Goal: Navigation & Orientation: Find specific page/section

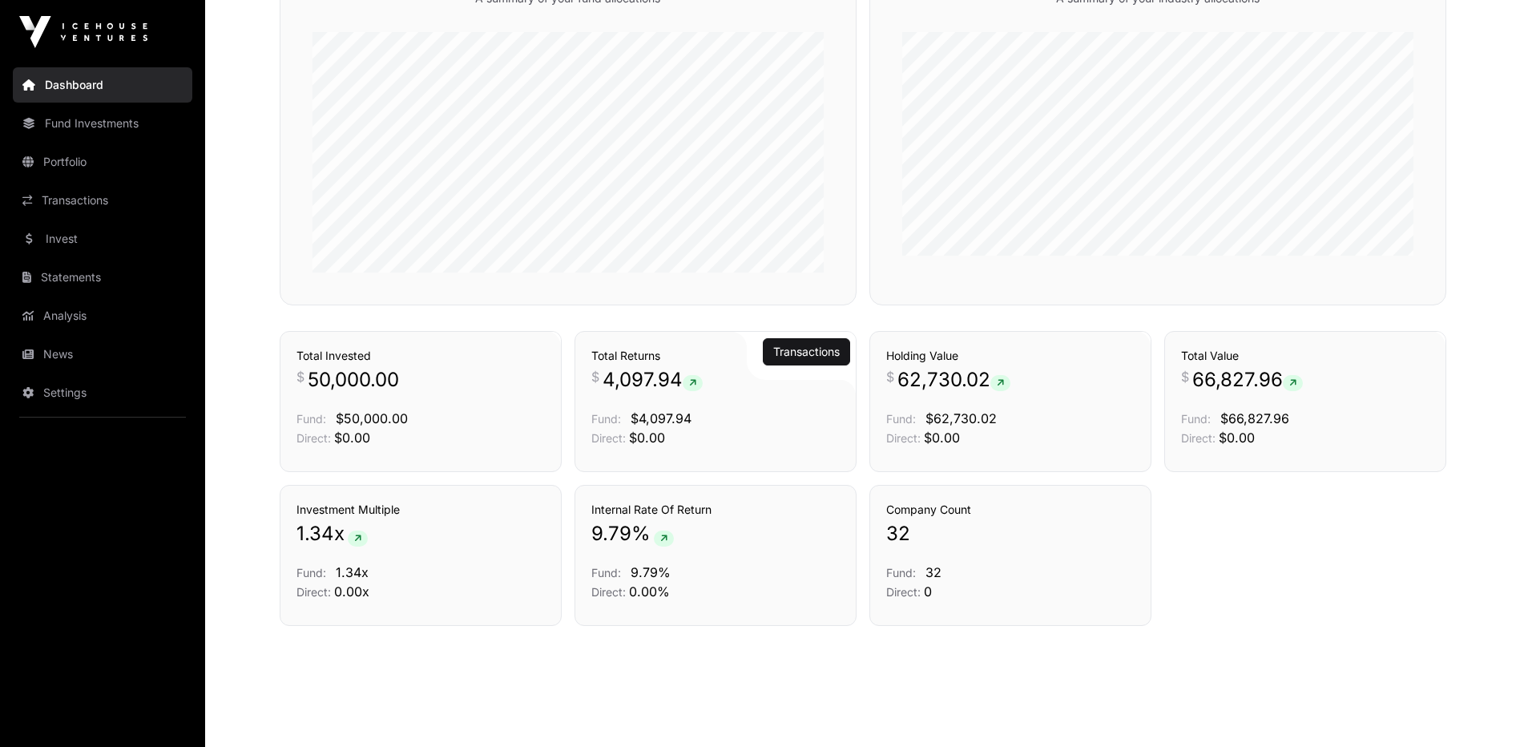
scroll to position [839, 0]
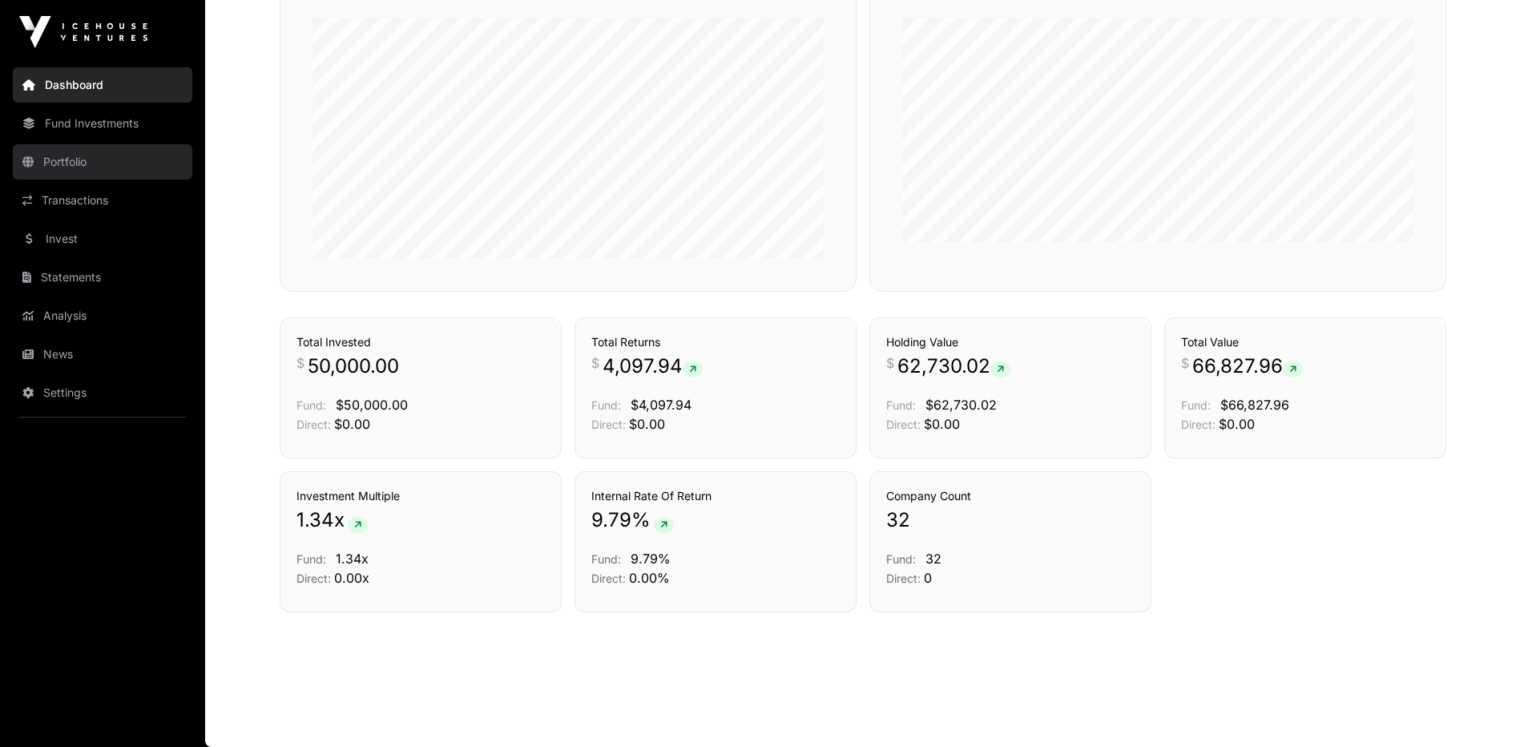
click at [112, 156] on link "Portfolio" at bounding box center [102, 161] width 179 height 35
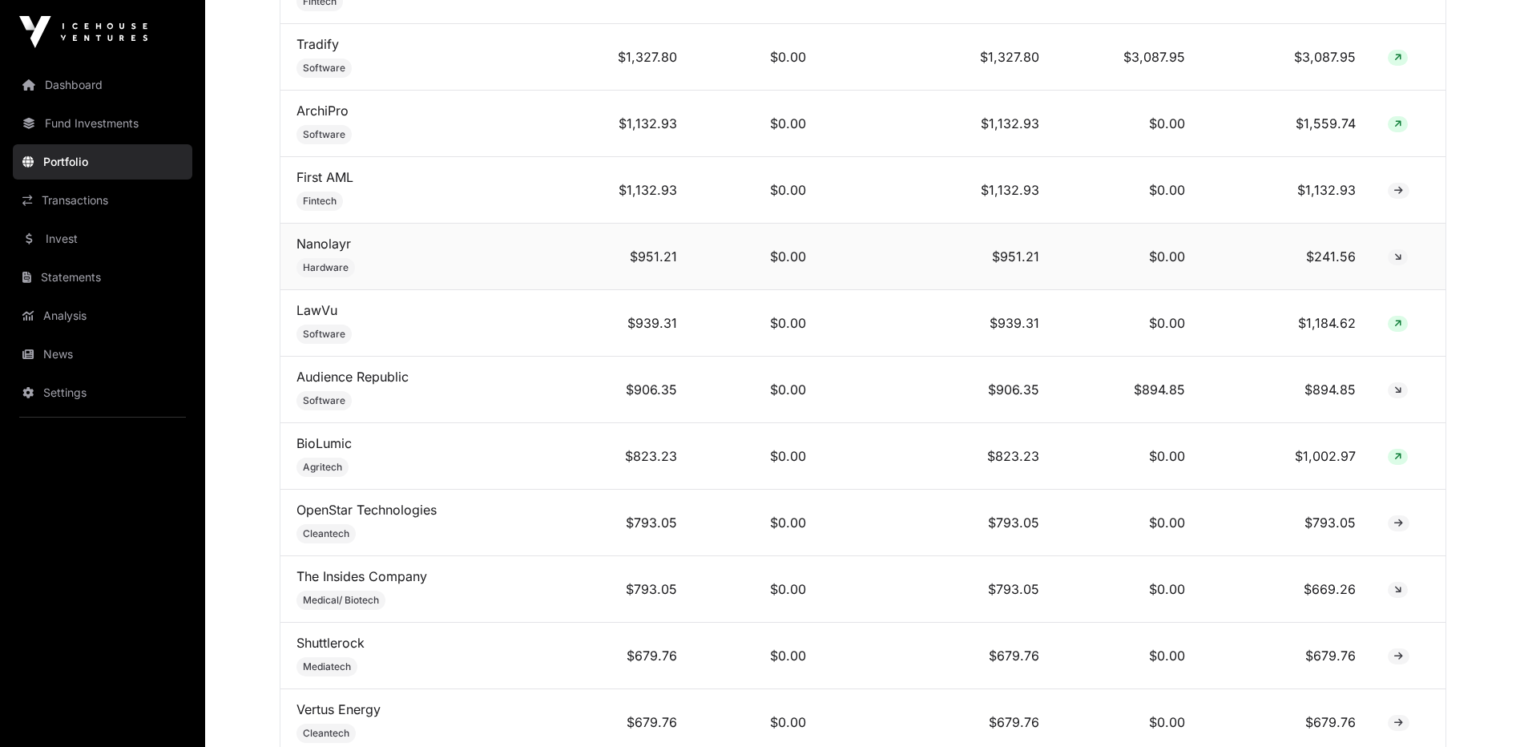
scroll to position [1362, 0]
click at [319, 317] on link "LawVu" at bounding box center [316, 309] width 41 height 16
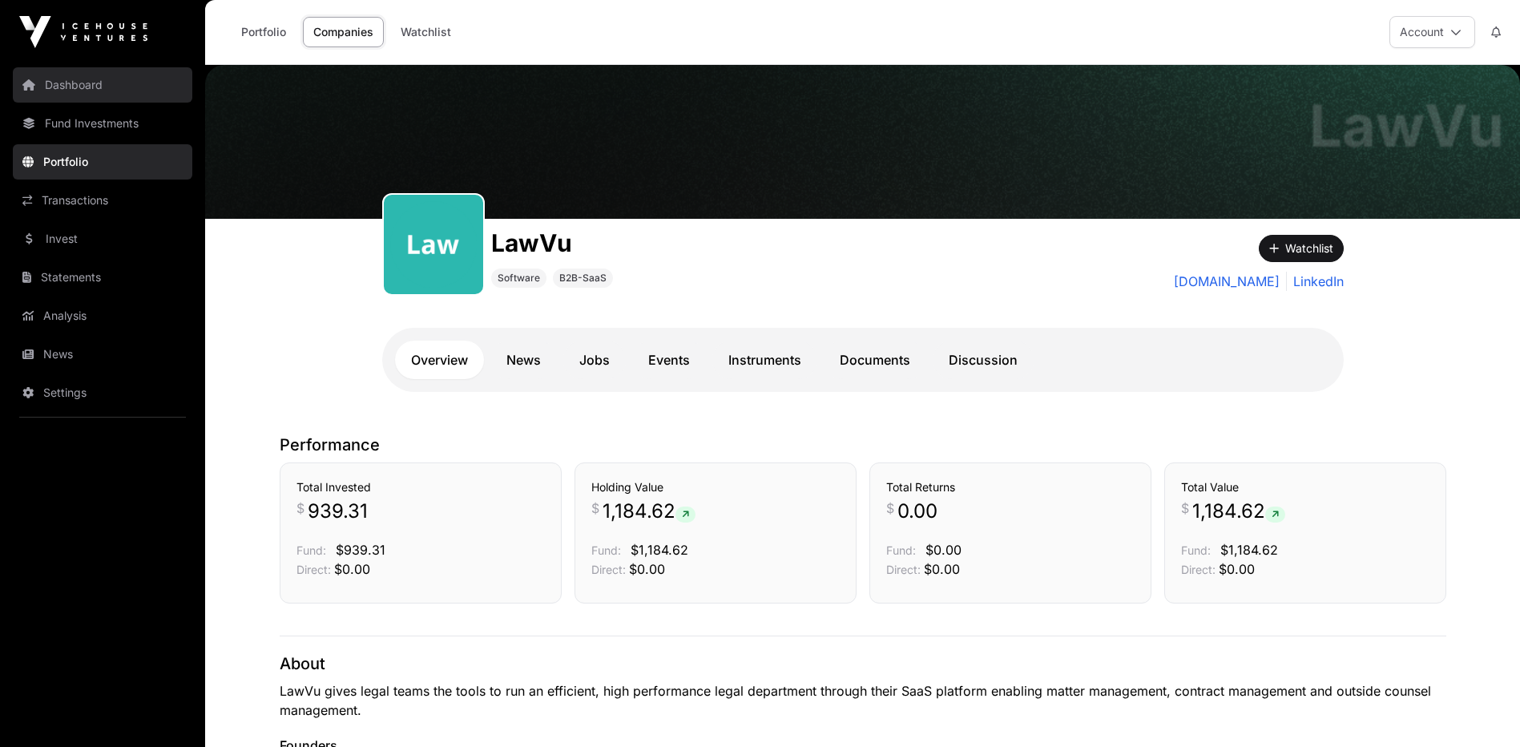
click at [58, 87] on link "Dashboard" at bounding box center [102, 84] width 179 height 35
